Goal: Information Seeking & Learning: Understand process/instructions

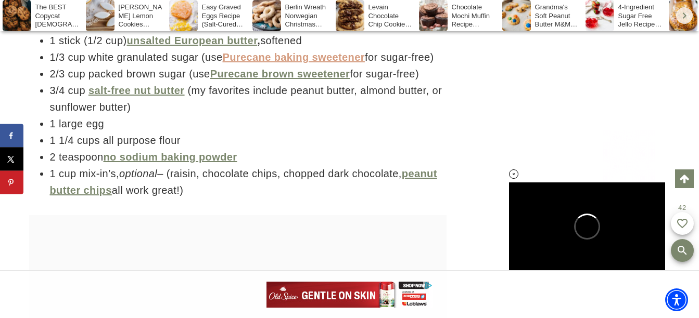
click at [328, 63] on link "Purecane baking sweetener" at bounding box center [293, 57] width 142 height 11
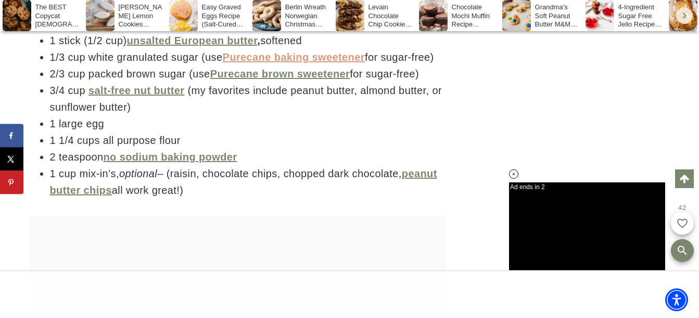
click at [340, 63] on link "Purecane baking sweetener" at bounding box center [293, 57] width 142 height 11
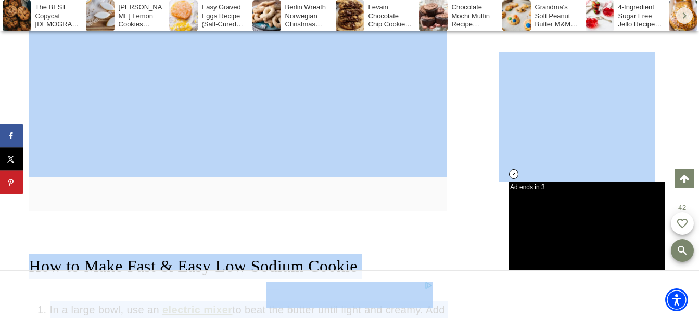
scroll to position [2213, 0]
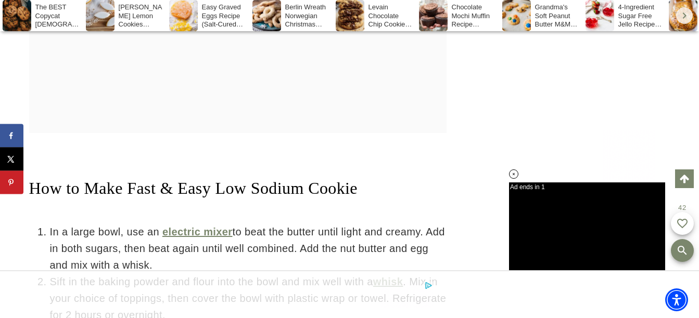
drag, startPoint x: 267, startPoint y: 218, endPoint x: 269, endPoint y: 206, distance: 12.1
click at [267, 198] on span "How to Make Fast & Easy Low Sodium Cookie" at bounding box center [193, 188] width 328 height 19
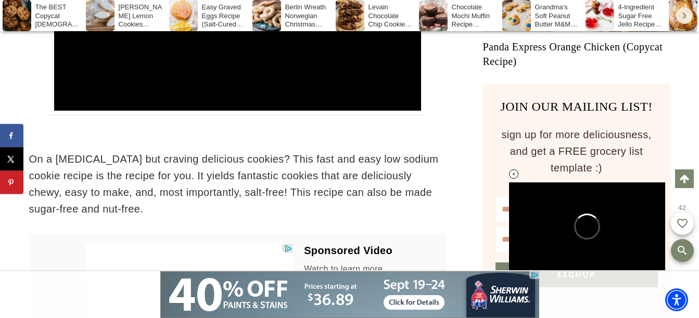
scroll to position [640, 0]
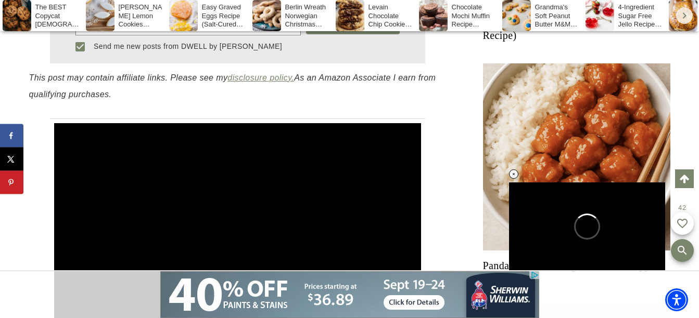
drag, startPoint x: 200, startPoint y: 134, endPoint x: 113, endPoint y: 242, distance: 139.1
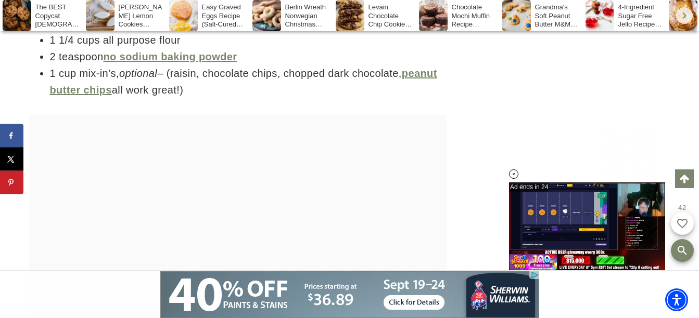
scroll to position [2024, 0]
drag, startPoint x: 30, startPoint y: 86, endPoint x: 310, endPoint y: 117, distance: 281.6
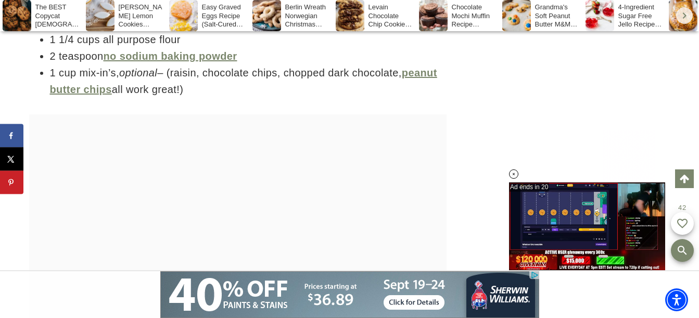
copy div "What You Need to Make Fast & Easy Low Sodium Cookie 1 stick (1/2 cup) unsalted …"
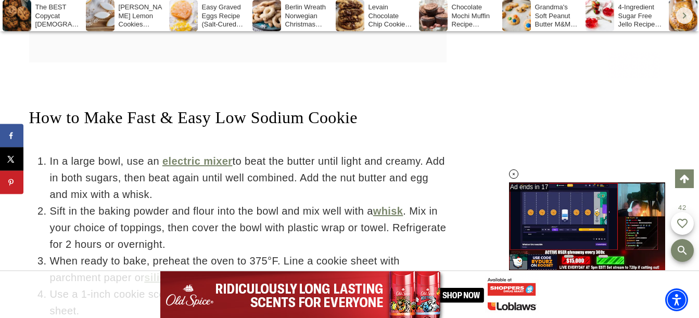
scroll to position [2336, 0]
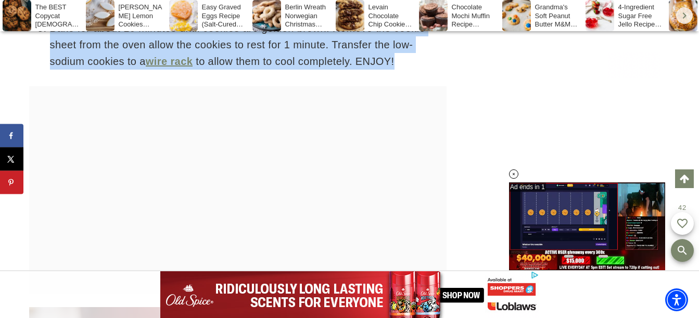
scroll to position [2586, 0]
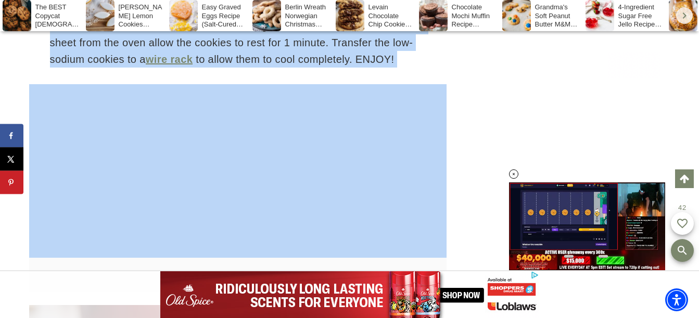
drag, startPoint x: 27, startPoint y: 88, endPoint x: 406, endPoint y: 94, distance: 379.4
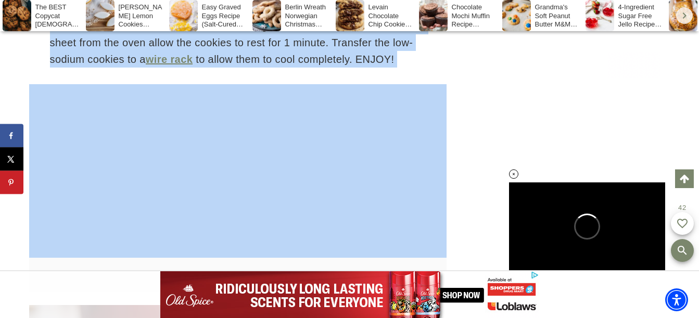
drag, startPoint x: 406, startPoint y: 94, endPoint x: 356, endPoint y: 68, distance: 56.8
copy div "How to Make Fast & Easy Low Sodium Cookie In a large bowl, use an electric mixe…"
